Goal: Information Seeking & Learning: Learn about a topic

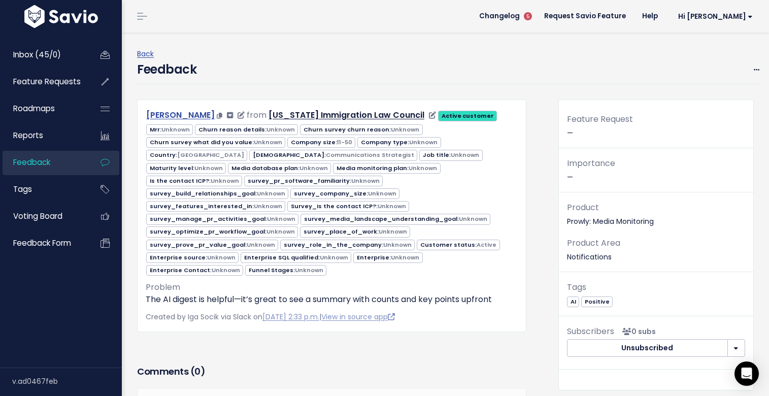
click at [149, 116] on link "Giselle Tervalon" at bounding box center [180, 115] width 68 height 12
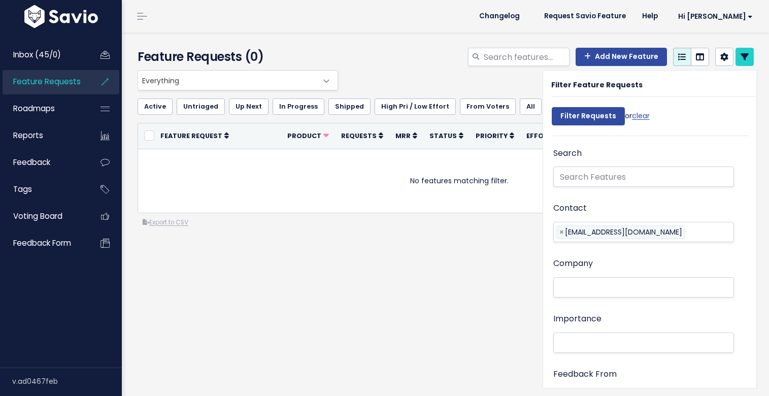
select select
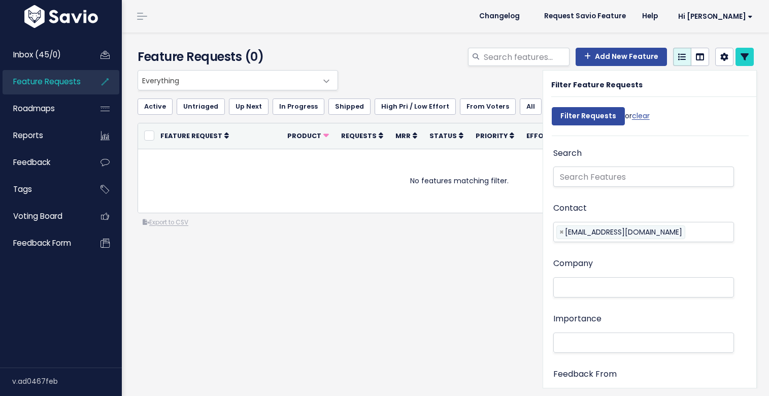
select select
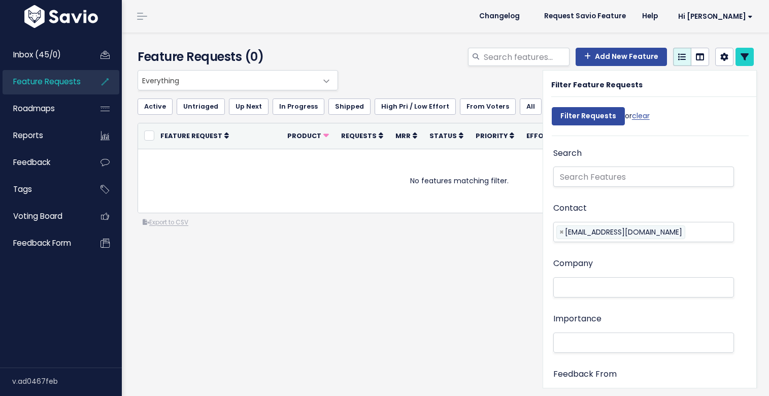
select select
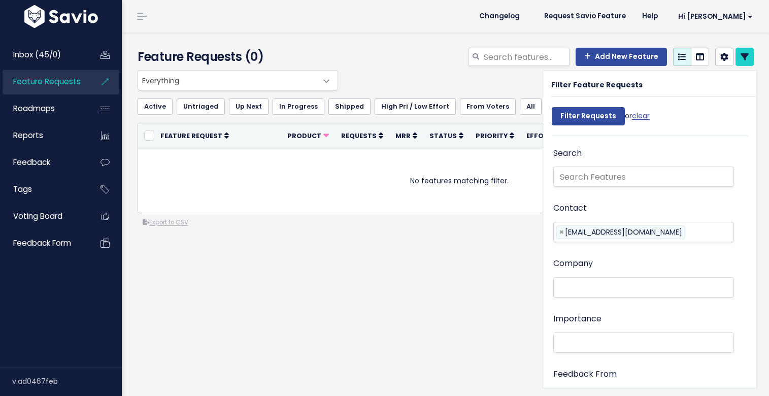
select select
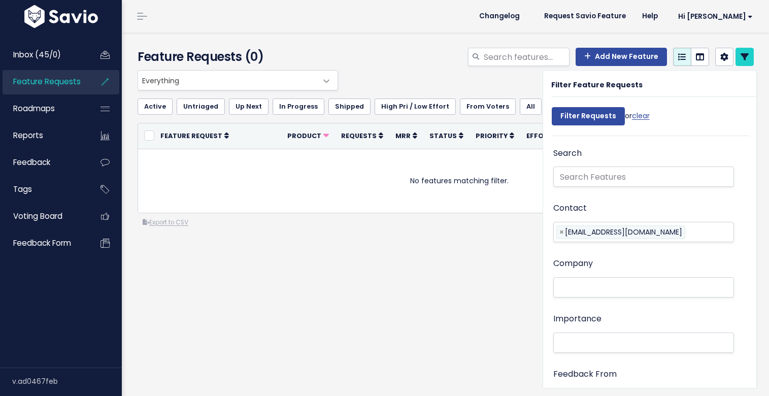
select select
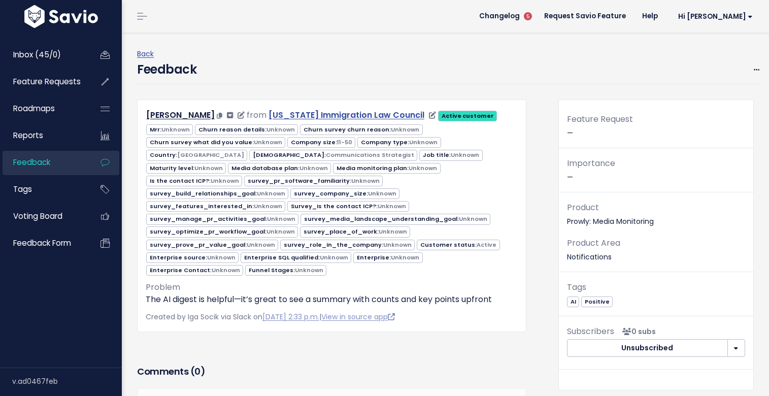
click at [284, 115] on link "[US_STATE] Immigration Law Council" at bounding box center [346, 115] width 156 height 12
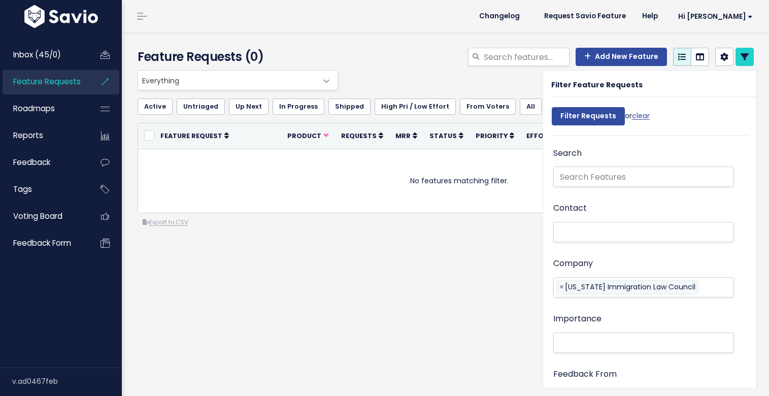
select select
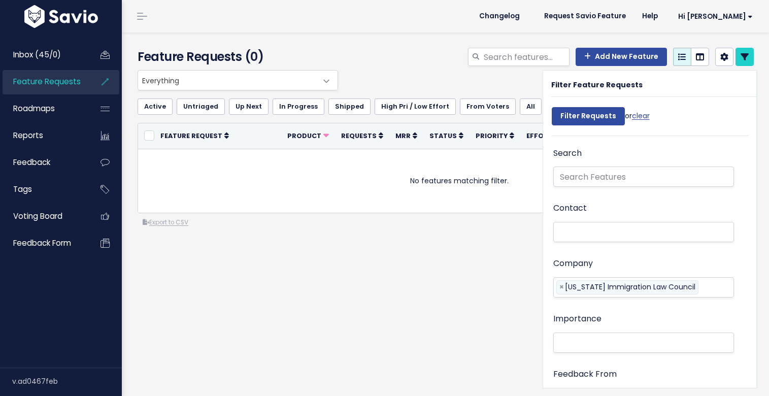
select select
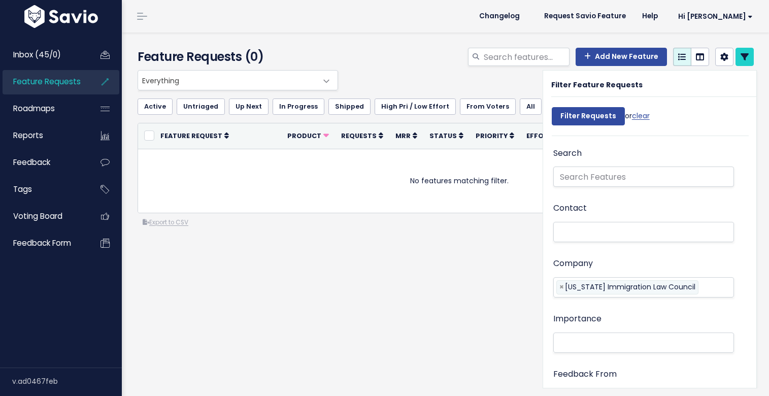
select select
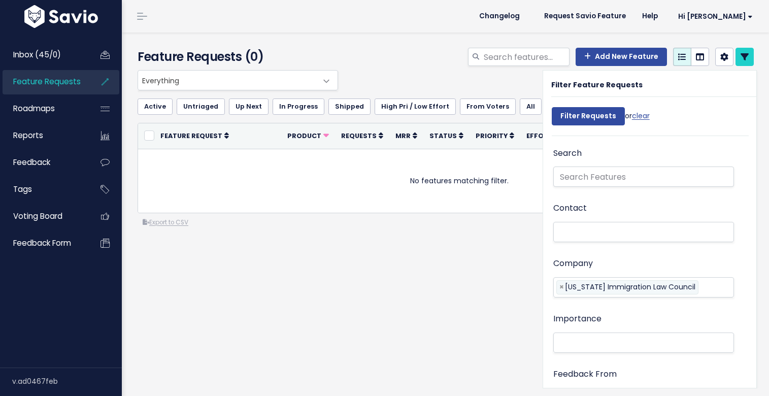
select select
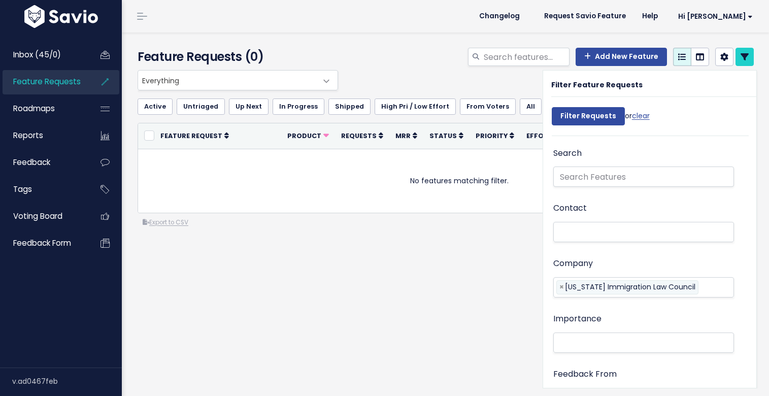
select select
